Goal: Transaction & Acquisition: Purchase product/service

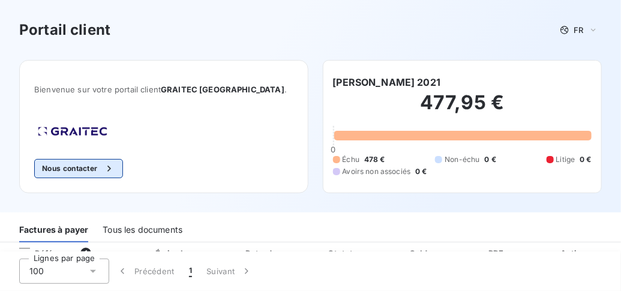
click at [80, 168] on button "Nous contacter" at bounding box center [78, 168] width 89 height 19
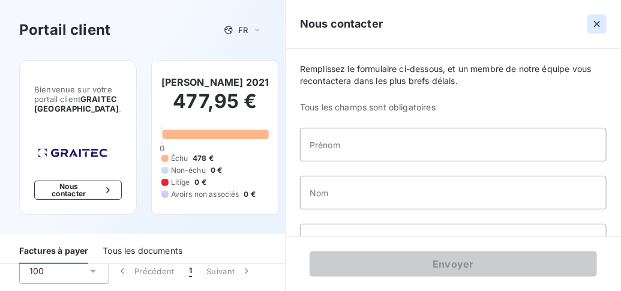
click at [595, 24] on icon "button" at bounding box center [597, 24] width 12 height 12
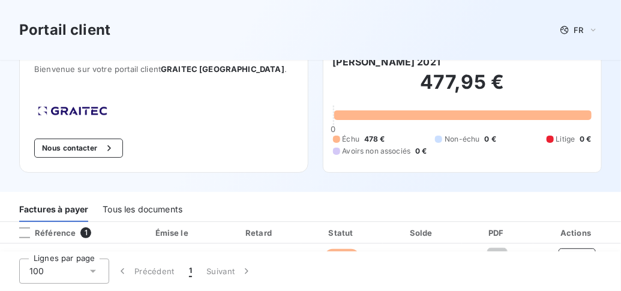
scroll to position [40, 0]
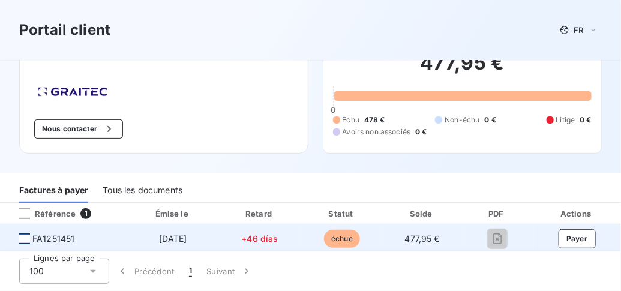
click at [27, 237] on div at bounding box center [24, 238] width 11 height 11
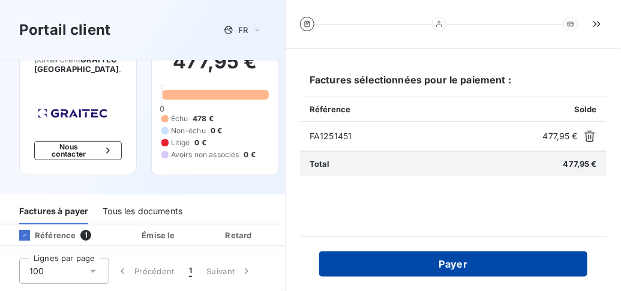
click at [454, 264] on button "Payer" at bounding box center [453, 263] width 268 height 25
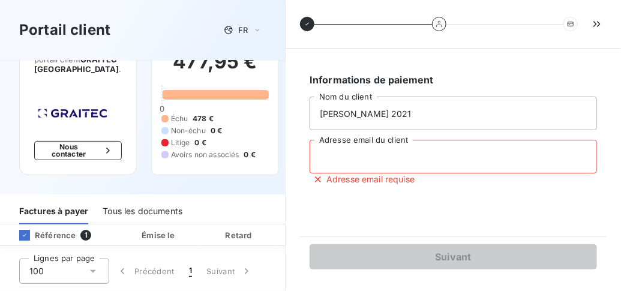
click at [421, 158] on input "Adresse email du client" at bounding box center [453, 157] width 287 height 34
type input "[EMAIL_ADDRESS][DOMAIN_NAME]"
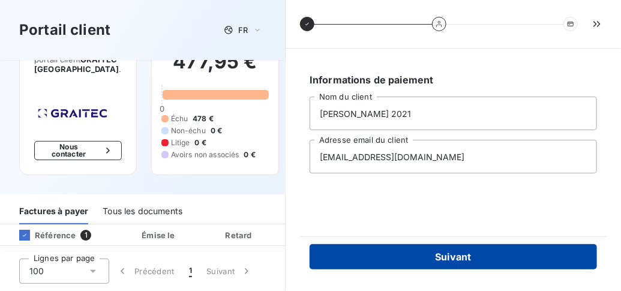
click at [455, 255] on button "Suivant" at bounding box center [453, 256] width 287 height 25
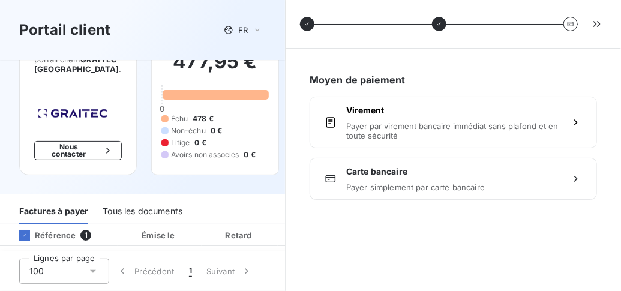
click at [570, 23] on icon at bounding box center [570, 23] width 7 height 7
click at [595, 23] on icon "button" at bounding box center [596, 23] width 7 height 5
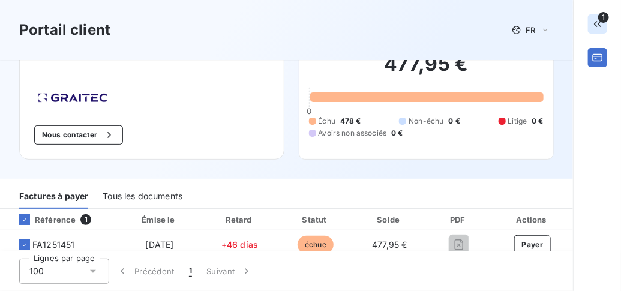
scroll to position [44, 0]
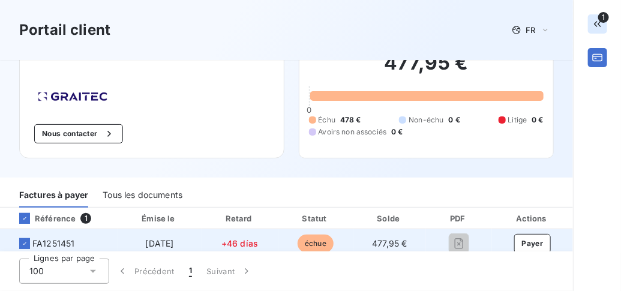
click at [319, 235] on span "échue" at bounding box center [316, 244] width 36 height 18
click at [246, 238] on span "+46 días" at bounding box center [239, 243] width 37 height 10
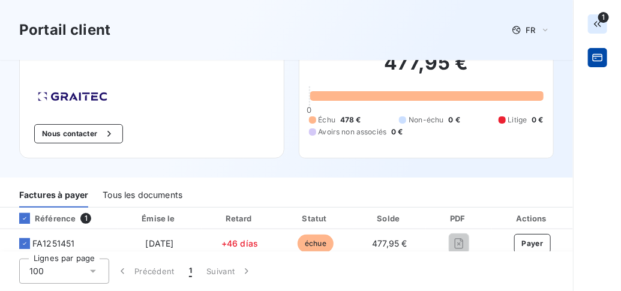
click at [596, 57] on icon "button" at bounding box center [598, 58] width 12 height 12
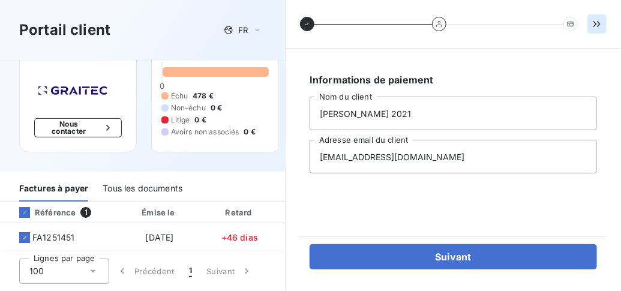
scroll to position [77, 0]
click at [60, 120] on button "Nous contacter" at bounding box center [78, 127] width 88 height 19
